Goal: Find specific page/section

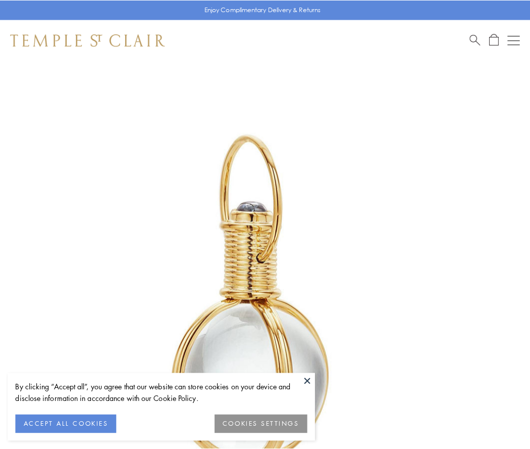
scroll to position [264, 0]
